Goal: Task Accomplishment & Management: Manage account settings

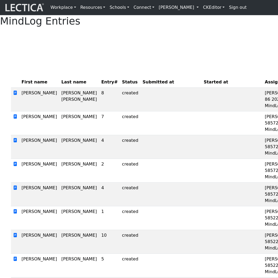
scroll to position [0, 58]
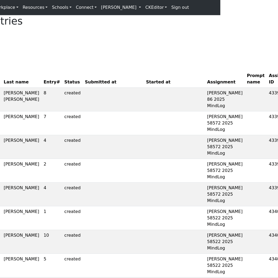
click at [117, 11] on link "[PERSON_NAME]" at bounding box center [121, 7] width 44 height 11
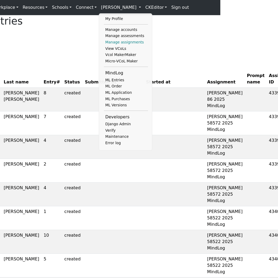
click at [111, 44] on link "Manage assignments" at bounding box center [126, 42] width 44 height 6
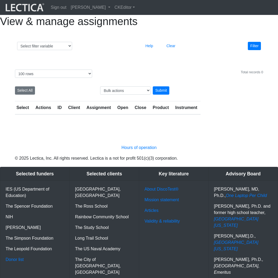
select select "100"
click at [112, 9] on link "[PERSON_NAME]" at bounding box center [91, 7] width 44 height 11
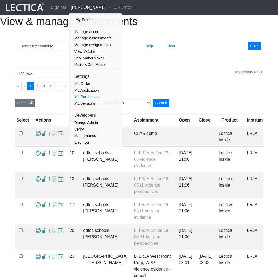
click at [89, 94] on link "ML Purchases" at bounding box center [95, 97] width 45 height 7
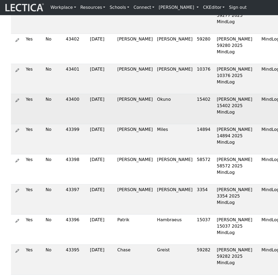
scroll to position [800, 0]
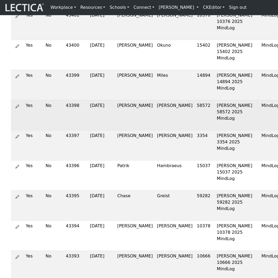
click at [65, 130] on td "43398" at bounding box center [75, 115] width 24 height 30
copy td "43398"
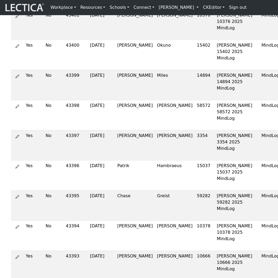
click at [180, 8] on link "[PERSON_NAME]" at bounding box center [178, 7] width 44 height 11
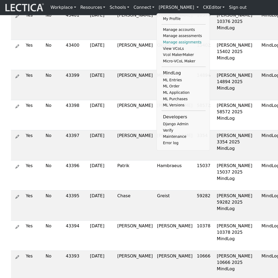
click at [170, 45] on link "Manage assignments" at bounding box center [183, 42] width 44 height 6
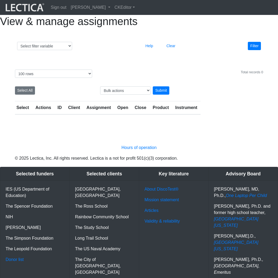
select select "100"
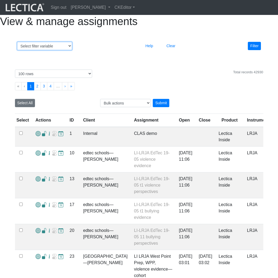
select select "id"
select select
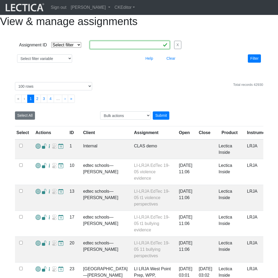
click at [96, 49] on input "text" at bounding box center [130, 45] width 80 height 8
paste input "43398"
type input "43398"
select select "equal"
click at [253, 63] on button "Filter" at bounding box center [253, 58] width 13 height 8
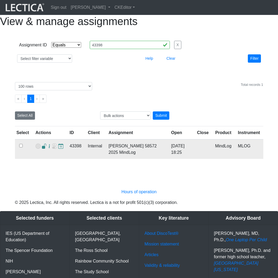
click at [42, 149] on span at bounding box center [44, 147] width 5 height 6
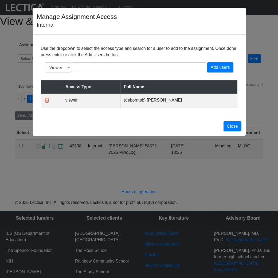
click at [76, 107] on td "viewer" at bounding box center [91, 101] width 58 height 14
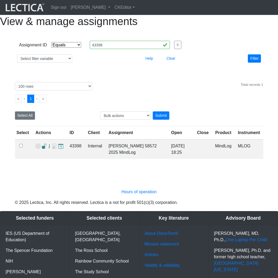
select select "equal"
select select "100"
click at [112, 8] on link "[PERSON_NAME]" at bounding box center [91, 7] width 44 height 11
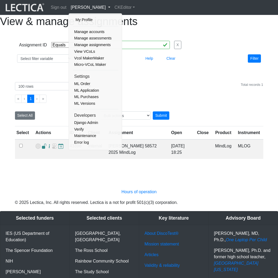
click at [38, 28] on div "View & manage assignments" at bounding box center [139, 21] width 278 height 13
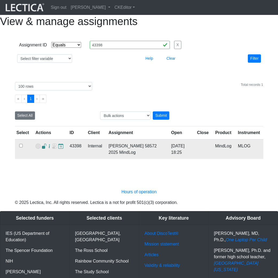
click at [145, 158] on td "[PERSON_NAME] 58572 2025 MindLog" at bounding box center [136, 148] width 62 height 19
copy td "58572"
